Goal: Information Seeking & Learning: Learn about a topic

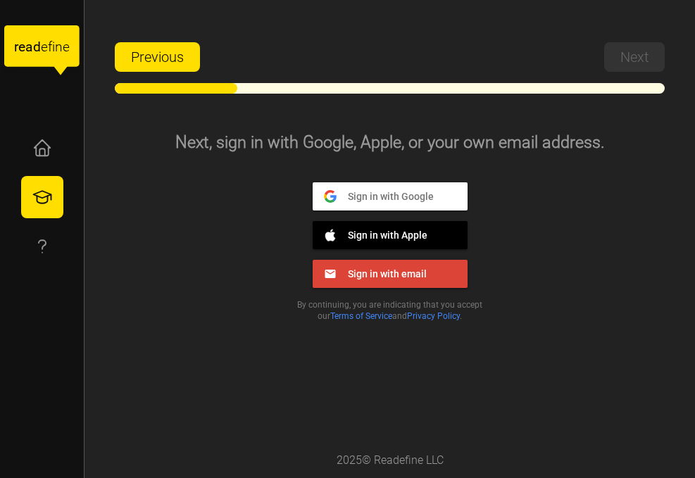
click at [359, 194] on span "Sign in with Google" at bounding box center [384, 195] width 97 height 13
click at [436, 193] on button "Sign in with Google Google" at bounding box center [389, 196] width 155 height 28
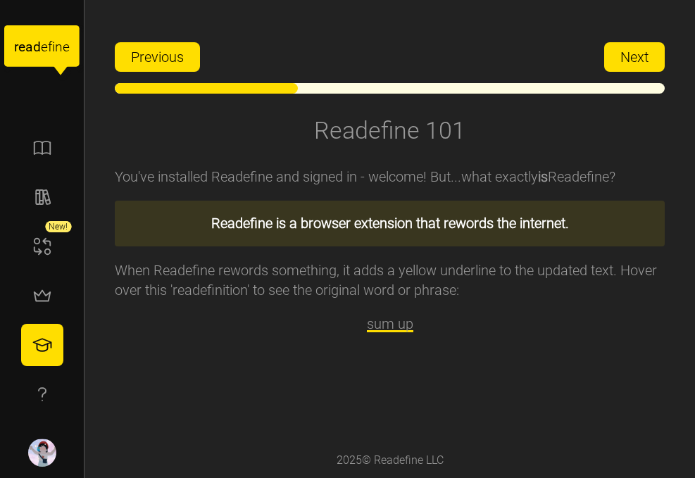
click at [611, 48] on button "Next" at bounding box center [634, 57] width 61 height 30
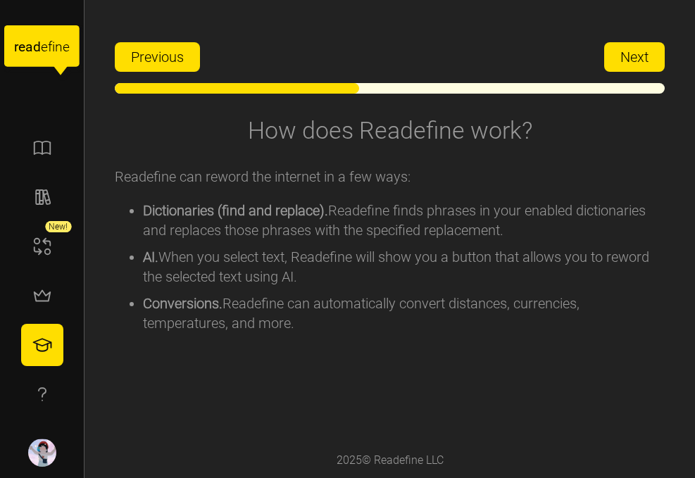
click at [611, 48] on button "Next" at bounding box center [634, 57] width 61 height 30
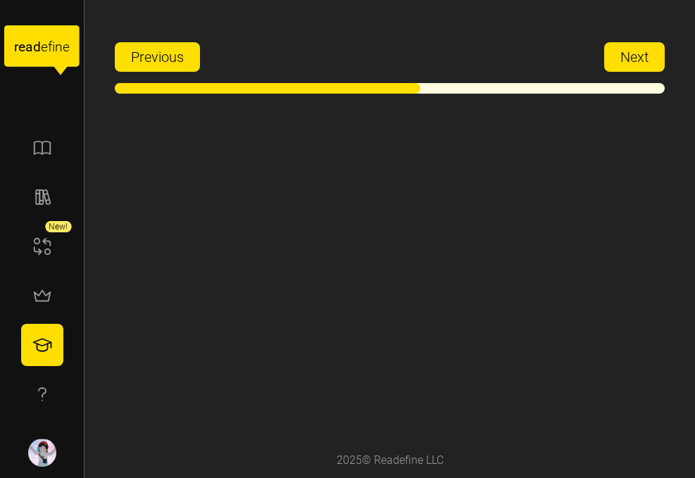
click at [611, 48] on button "Next" at bounding box center [634, 57] width 61 height 30
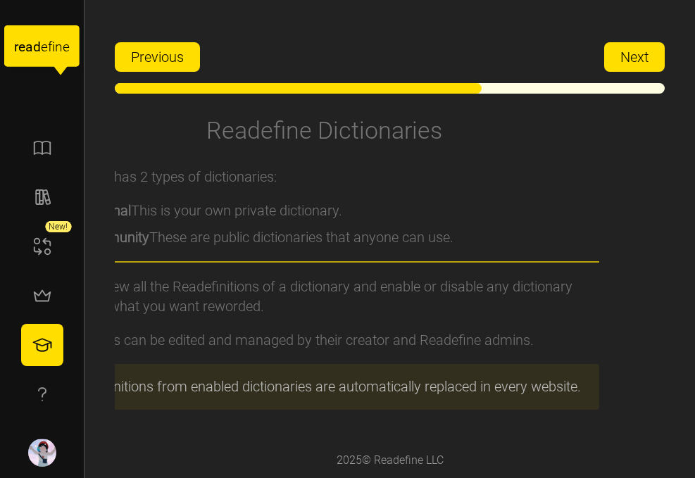
click at [611, 48] on button "Next" at bounding box center [634, 57] width 61 height 30
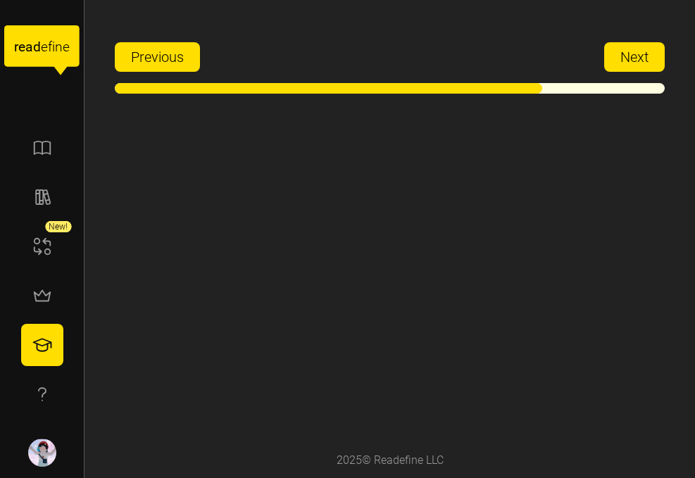
click at [611, 48] on button "Next" at bounding box center [634, 57] width 61 height 30
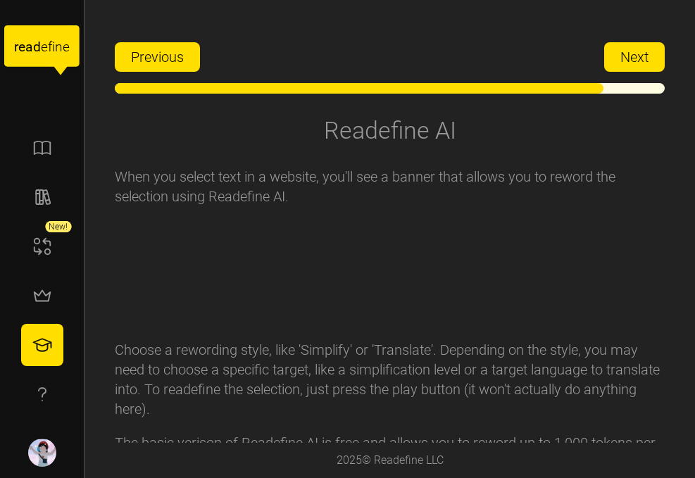
click at [611, 48] on button "Next" at bounding box center [634, 57] width 61 height 30
